Goal: Contribute content: Add original content to the website for others to see

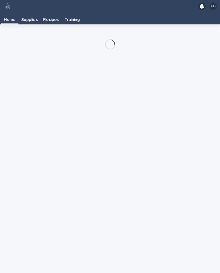
scroll to position [10, 0]
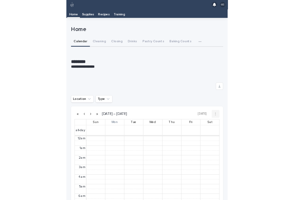
scroll to position [79, 0]
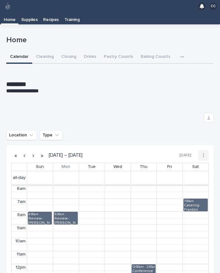
click at [52, 13] on p "Recipes" at bounding box center [51, 18] width 16 height 10
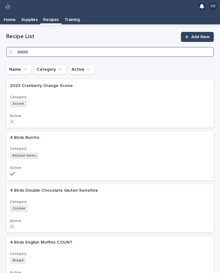
click at [132, 47] on input "Search" at bounding box center [110, 52] width 208 height 10
type input "***"
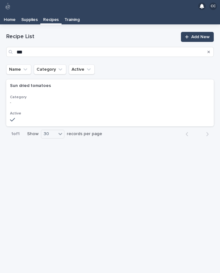
click at [161, 95] on div "Category -" at bounding box center [110, 100] width 200 height 10
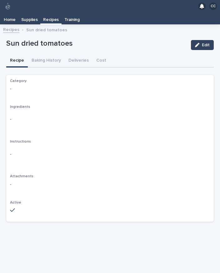
click at [49, 54] on button "Baking History" at bounding box center [46, 60] width 37 height 13
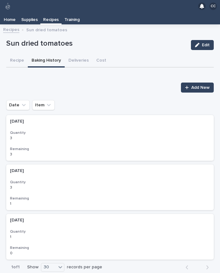
click at [198, 85] on span "Add New" at bounding box center [201, 87] width 18 height 4
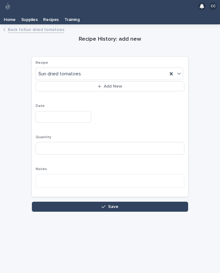
click at [65, 111] on input "text" at bounding box center [64, 117] width 56 height 12
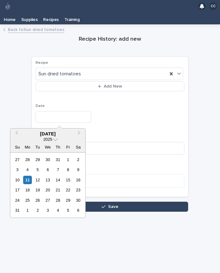
click at [23, 176] on div "11" at bounding box center [27, 180] width 8 height 8
type input "**********"
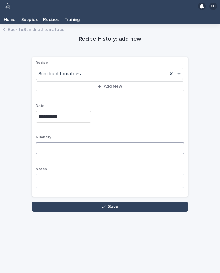
click at [100, 142] on input at bounding box center [110, 148] width 149 height 13
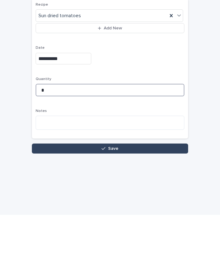
type input "*"
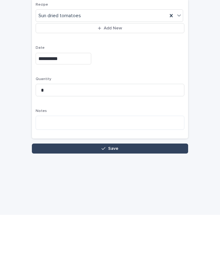
click at [143, 202] on button "Save" at bounding box center [110, 207] width 156 height 10
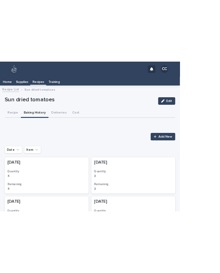
scroll to position [10, 0]
